Goal: Book appointment/travel/reservation

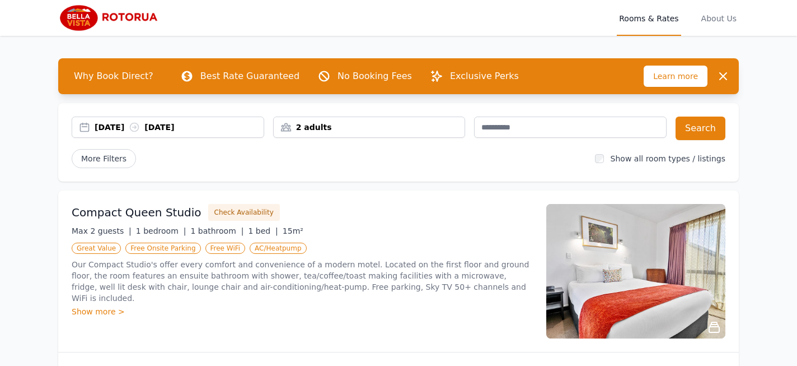
click at [349, 109] on div "[DATE] [DATE] 2 adults Search More Filters Show all room types / listings" at bounding box center [398, 142] width 681 height 78
click at [348, 122] on div "2 adults" at bounding box center [370, 127] width 192 height 11
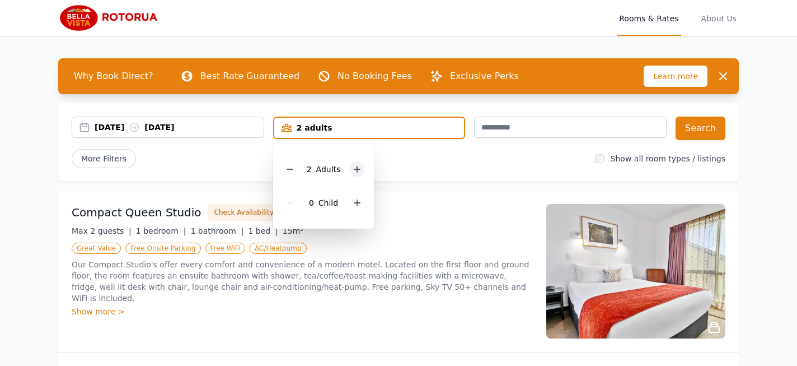
click at [360, 167] on icon at bounding box center [357, 169] width 9 height 9
click at [357, 203] on icon at bounding box center [357, 203] width 6 height 6
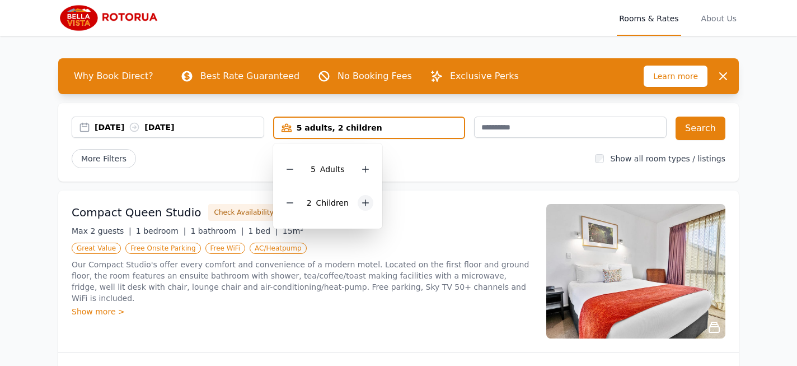
click at [358, 203] on div at bounding box center [366, 203] width 16 height 16
click at [431, 149] on div "More Filters" at bounding box center [329, 158] width 515 height 19
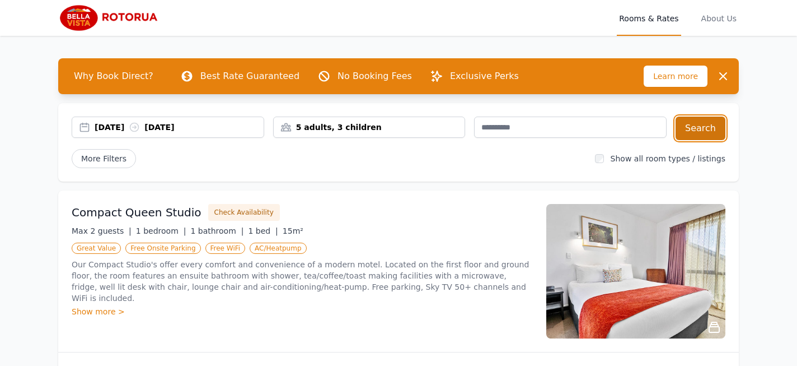
click at [712, 134] on button "Search" at bounding box center [701, 128] width 50 height 24
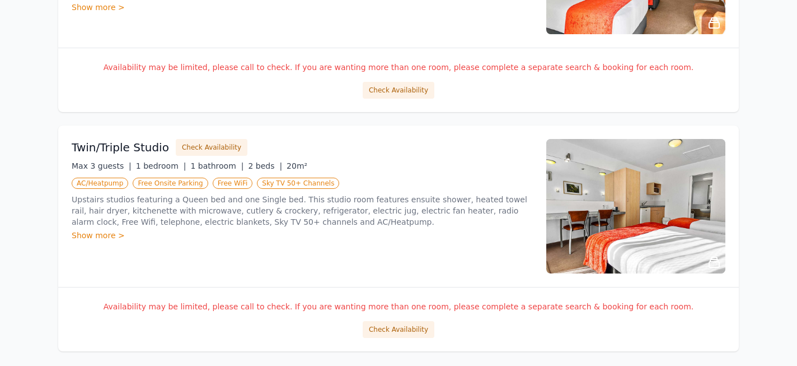
scroll to position [1230, 0]
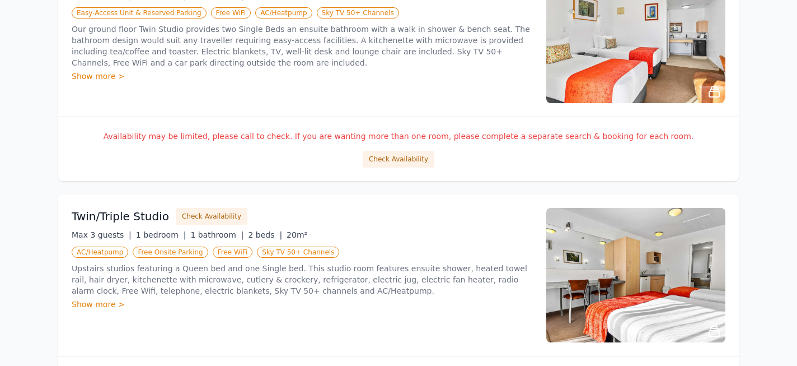
click at [608, 274] on img at bounding box center [636, 275] width 179 height 134
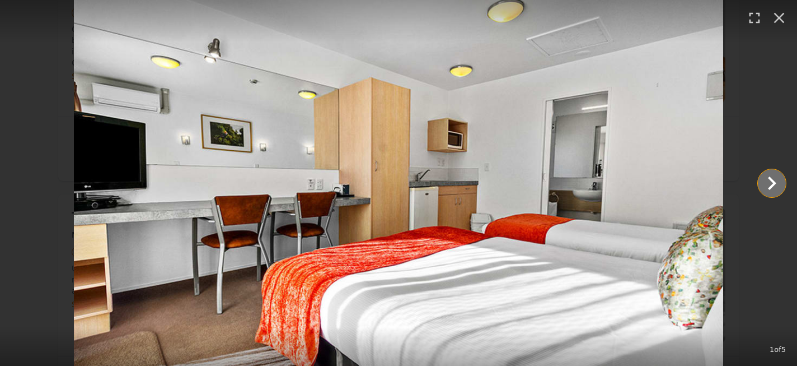
click at [777, 179] on icon "Show slide 2 of 5" at bounding box center [772, 183] width 27 height 27
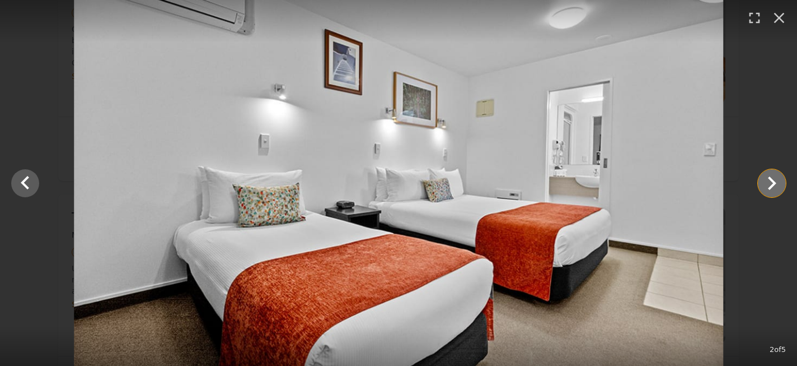
click at [777, 179] on icon "Show slide 3 of 5" at bounding box center [772, 183] width 27 height 27
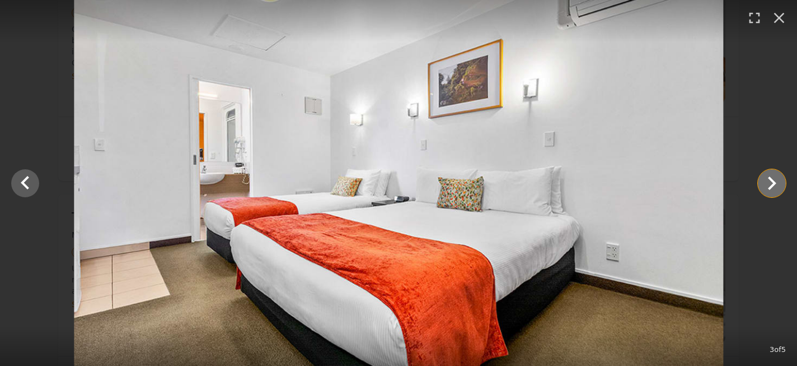
click at [777, 179] on icon "Show slide 4 of 5" at bounding box center [772, 183] width 27 height 27
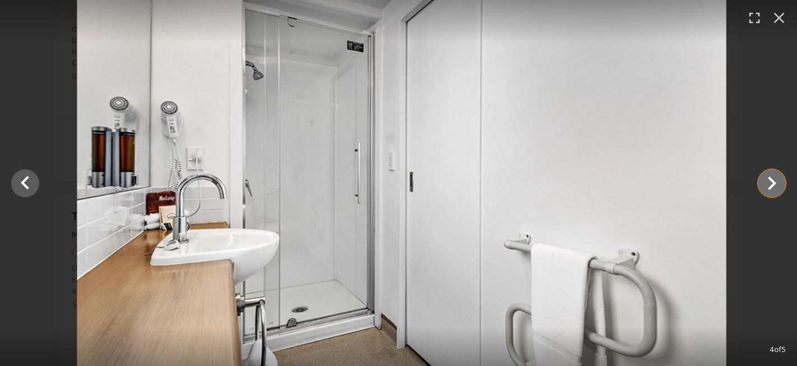
click at [777, 179] on icon "Show slide 5 of 5" at bounding box center [772, 183] width 27 height 27
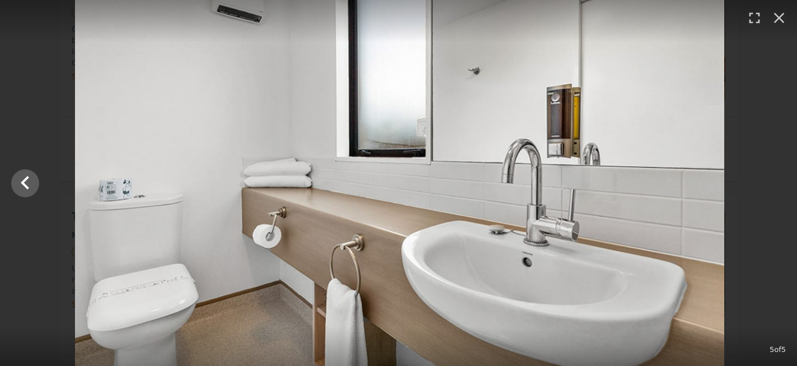
click at [777, 179] on div at bounding box center [399, 183] width 797 height 366
